Goal: Use online tool/utility: Utilize a website feature to perform a specific function

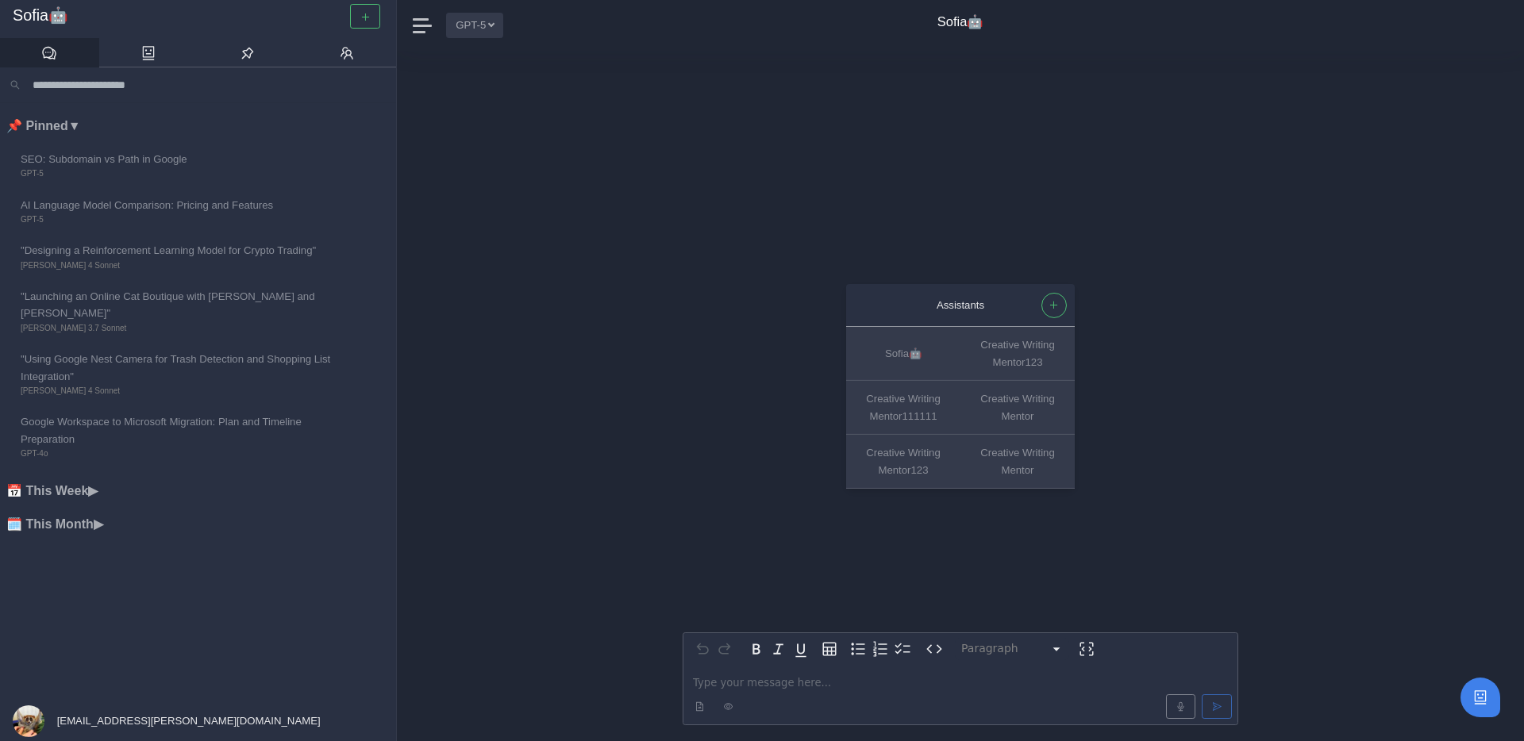
click at [483, 27] on button "GPT-5" at bounding box center [474, 25] width 57 height 25
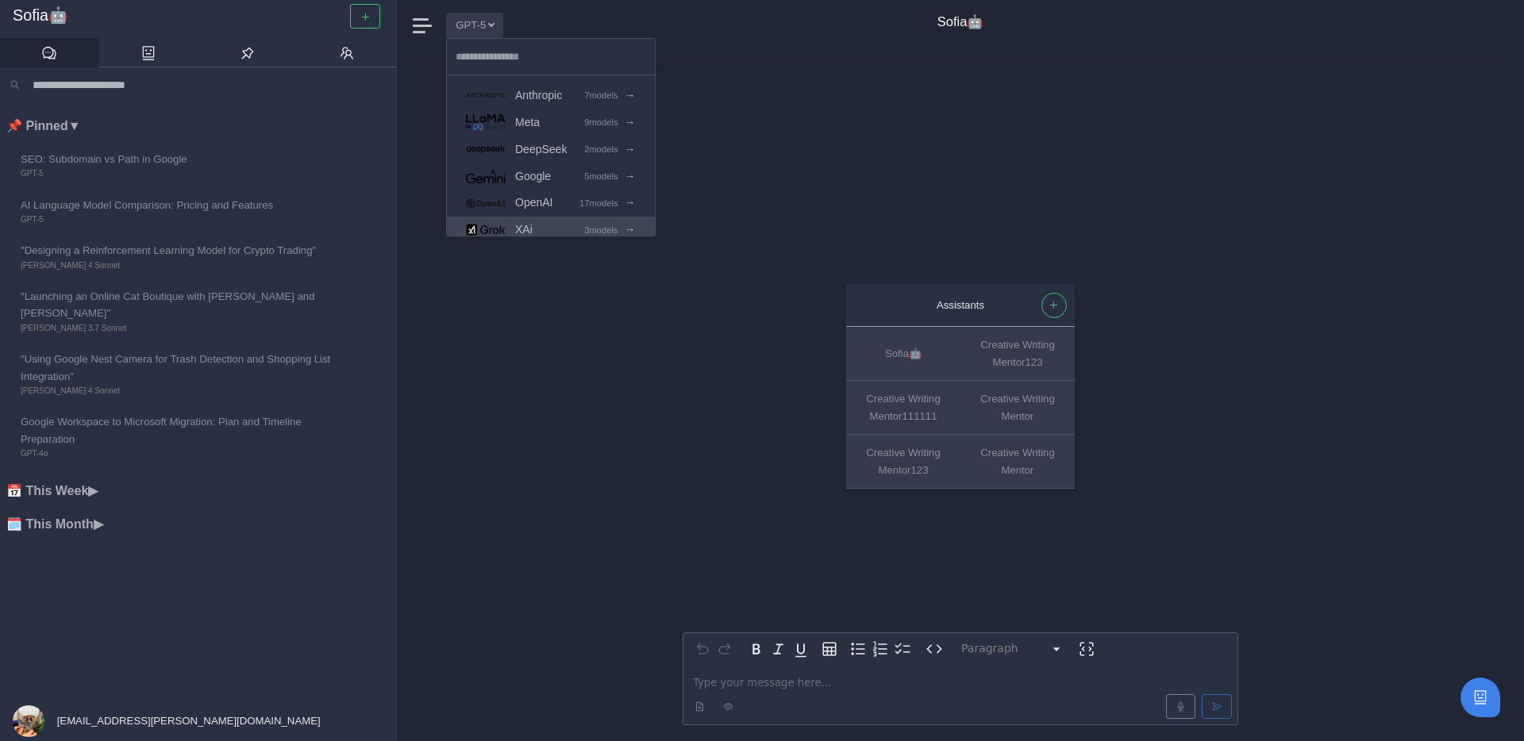
click at [556, 225] on link "XAi 3 models →" at bounding box center [551, 230] width 208 height 27
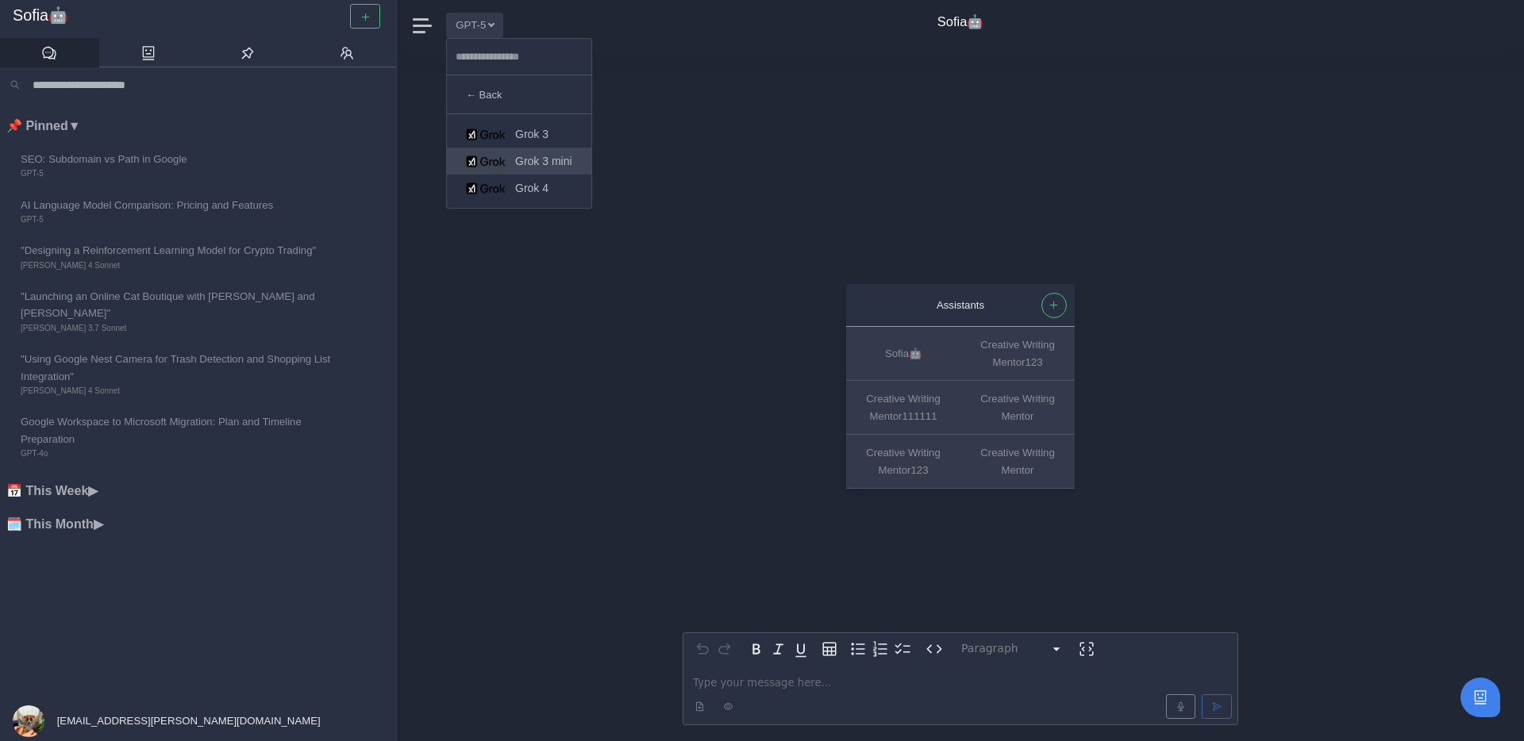
click at [557, 160] on span "Grok 3 mini" at bounding box center [543, 161] width 57 height 18
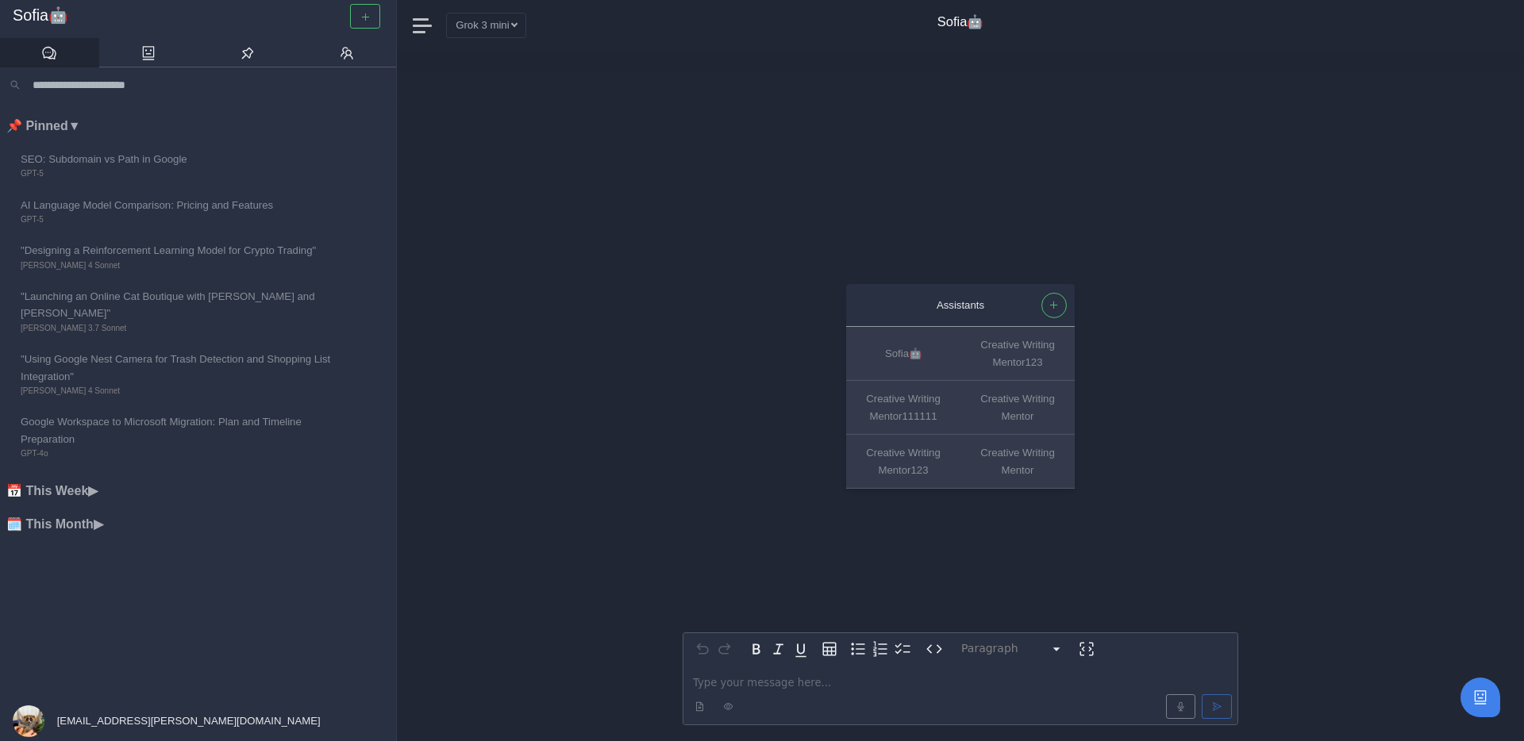
click at [773, 679] on p "editable markdown" at bounding box center [960, 683] width 535 height 17
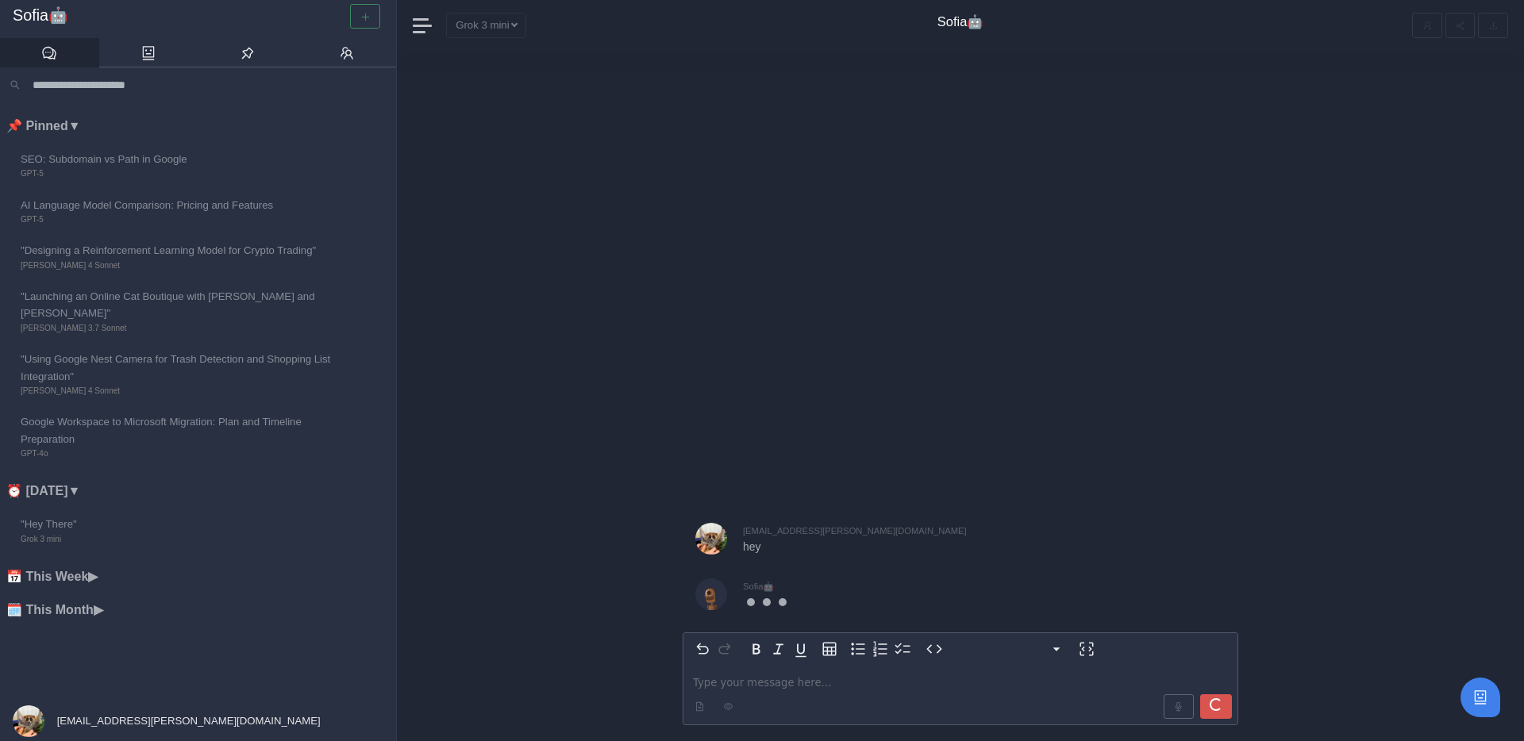
select select "*********"
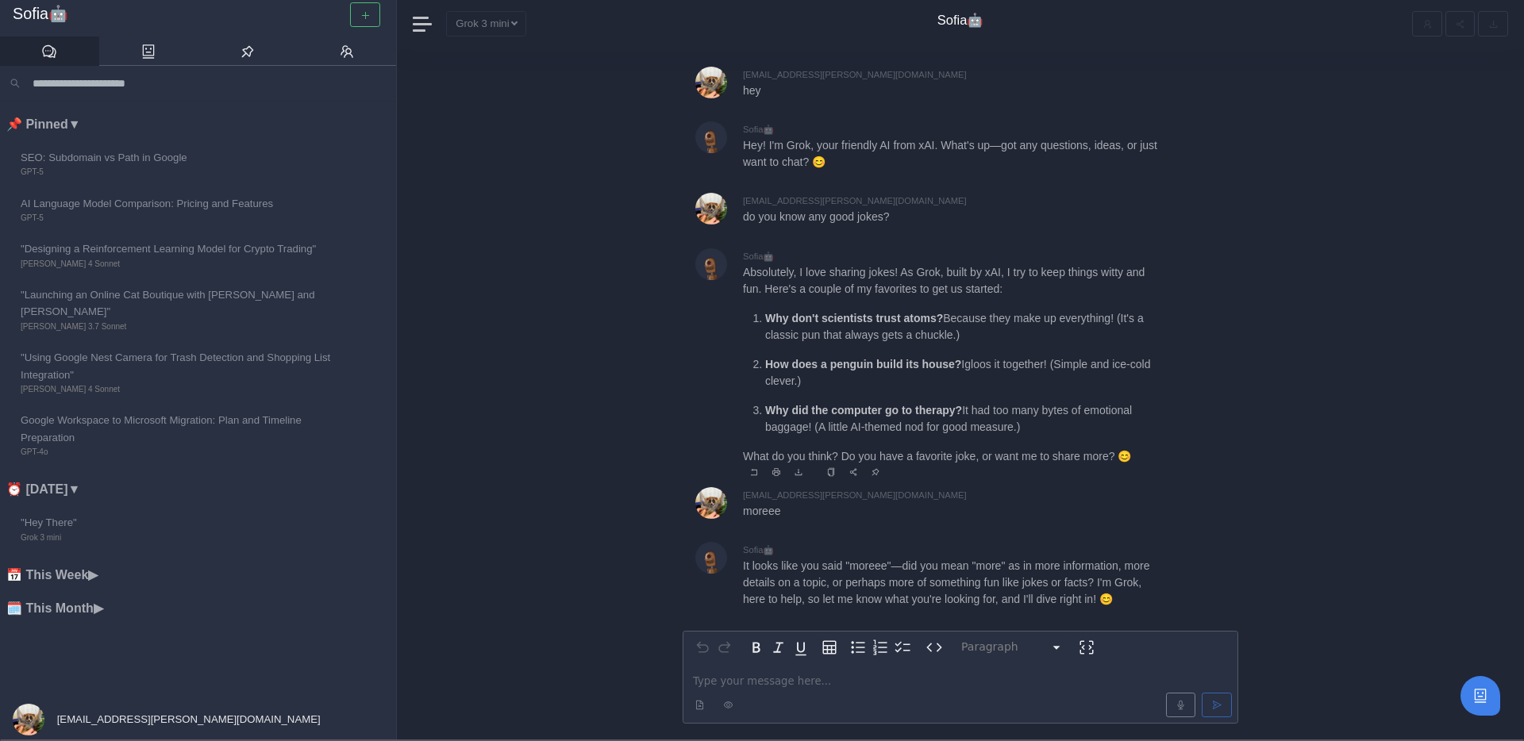
click at [894, 384] on p "How does a penguin build its house? Igloos it together! (Simple and ice-cold cl…" at bounding box center [964, 372] width 398 height 33
